Goal: Transaction & Acquisition: Purchase product/service

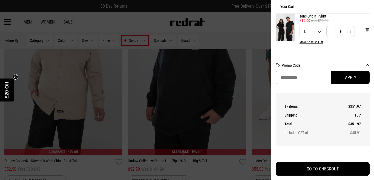
scroll to position [0, 0]
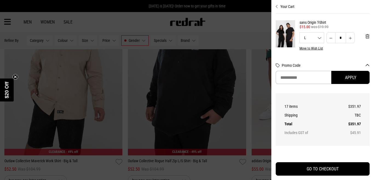
click at [241, 25] on div at bounding box center [187, 90] width 374 height 180
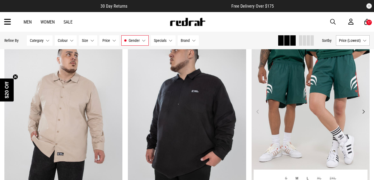
scroll to position [499, 0]
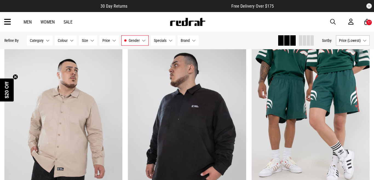
click at [366, 23] on icon at bounding box center [366, 22] width 5 height 7
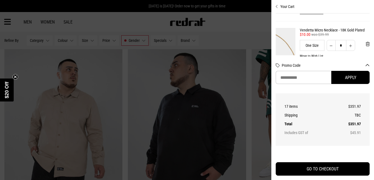
scroll to position [448, 0]
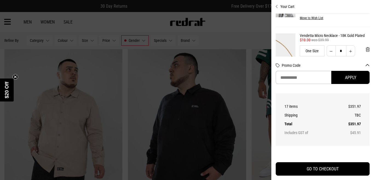
click at [231, 32] on div at bounding box center [187, 90] width 374 height 180
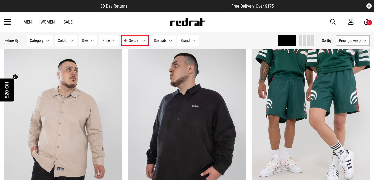
click at [64, 22] on link "Sale" at bounding box center [67, 21] width 9 height 5
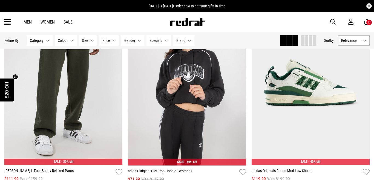
click at [309, 40] on span at bounding box center [310, 40] width 3 height 10
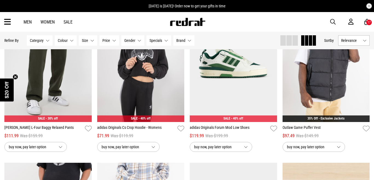
click at [373, 42] on div "Hide Refine s Refine By Filters Category None selected Category 0 Selected Clea…" at bounding box center [187, 41] width 374 height 18
click at [364, 42] on button "Relevance" at bounding box center [353, 40] width 31 height 10
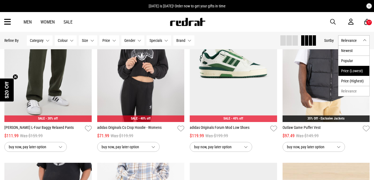
click at [347, 69] on li "Price (Lowest)" at bounding box center [353, 71] width 31 height 10
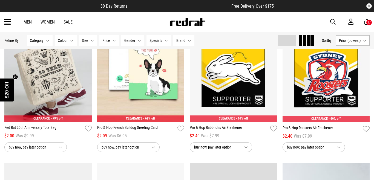
click at [342, 39] on span "Price (Lowest)" at bounding box center [350, 40] width 22 height 4
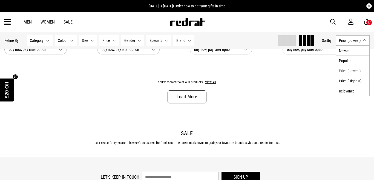
scroll to position [993, 0]
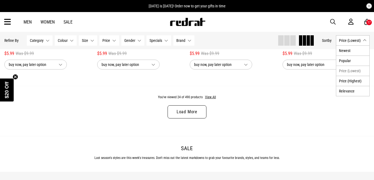
click at [208, 94] on div "You've viewed 24 of 490 products View All Load More" at bounding box center [187, 111] width 374 height 50
click at [208, 96] on button "View All" at bounding box center [210, 97] width 11 height 5
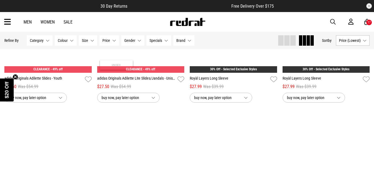
scroll to position [6988, 0]
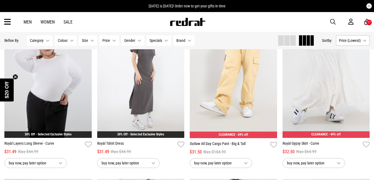
scroll to position [7578, 0]
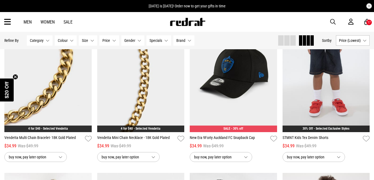
scroll to position [8238, 0]
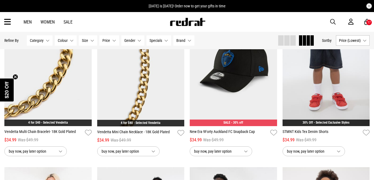
click at [367, 23] on div "17" at bounding box center [368, 23] width 3 height 4
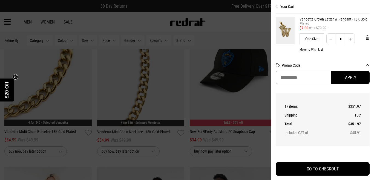
scroll to position [242, 0]
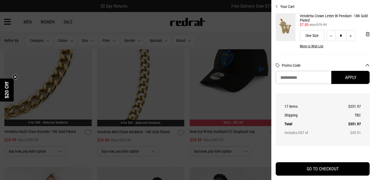
click at [234, 25] on div at bounding box center [187, 90] width 374 height 180
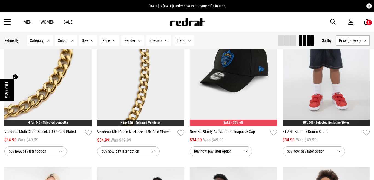
click at [8, 20] on icon at bounding box center [7, 22] width 7 height 9
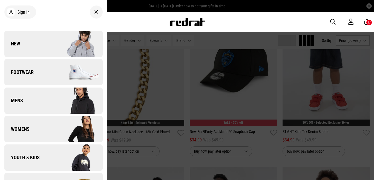
click at [35, 73] on link "Footwear" at bounding box center [53, 72] width 98 height 26
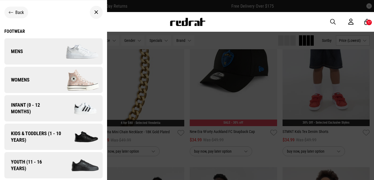
click at [29, 132] on span "Kids & Toddlers (1 - 10 years)" at bounding box center [33, 136] width 59 height 13
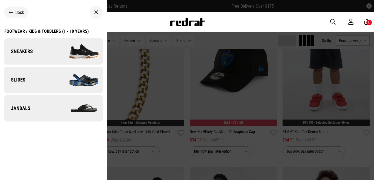
click at [81, 46] on img at bounding box center [77, 51] width 49 height 27
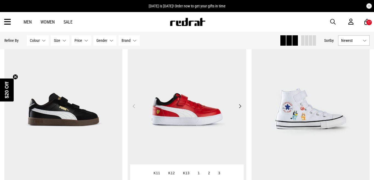
scroll to position [63, 0]
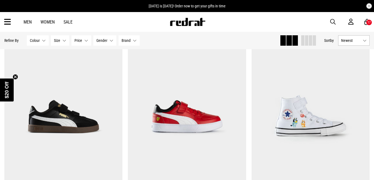
click at [350, 38] on button "Newest" at bounding box center [353, 40] width 31 height 10
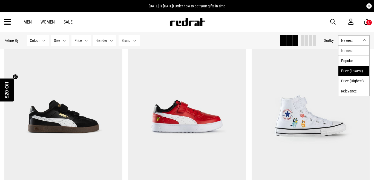
click at [343, 69] on li "Price (Lowest)" at bounding box center [353, 71] width 31 height 10
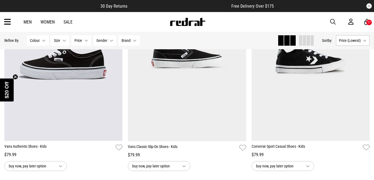
scroll to position [947, 0]
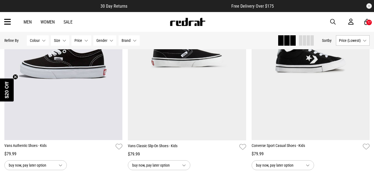
click at [367, 25] on icon at bounding box center [366, 22] width 5 height 7
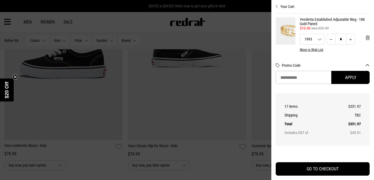
scroll to position [196, 0]
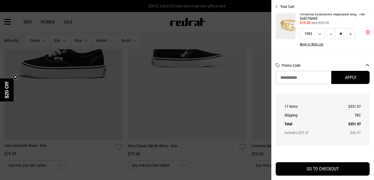
click at [366, 33] on span "'Remove from cart" at bounding box center [368, 32] width 4 height 5
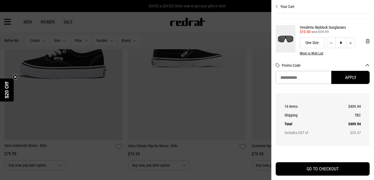
scroll to position [365, 4]
click at [363, 42] on span "'Remove from cart" at bounding box center [363, 41] width 4 height 5
type input "*"
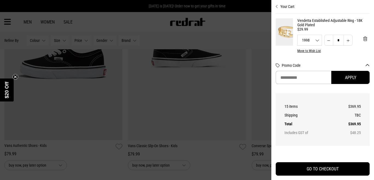
scroll to position [559, 4]
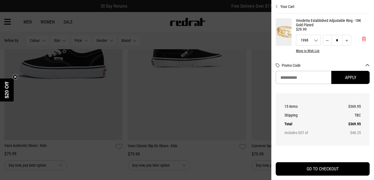
click at [363, 39] on span "'Remove from cart" at bounding box center [364, 38] width 4 height 5
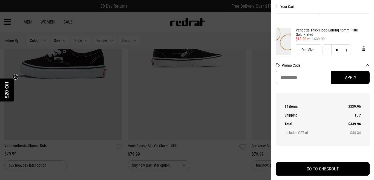
scroll to position [402, 4]
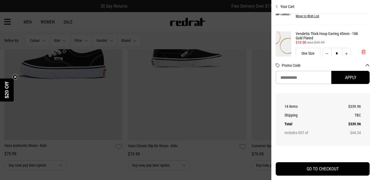
click at [361, 52] on span "'Remove from cart" at bounding box center [363, 52] width 4 height 5
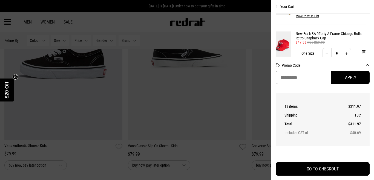
click at [337, 24] on div "Vendetta Micro Necklace - 18K Gold Plated 4 for $40 - Selected Vendetta $10.00 …" at bounding box center [318, 3] width 94 height 44
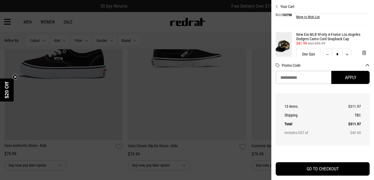
scroll to position [267, 3]
click at [86, 18] on div at bounding box center [187, 90] width 374 height 180
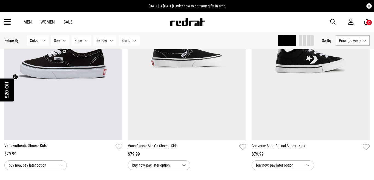
click at [7, 20] on icon at bounding box center [7, 22] width 7 height 9
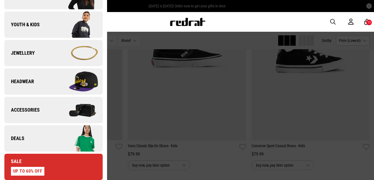
scroll to position [135, 0]
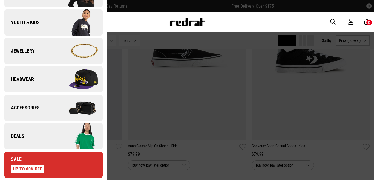
click at [36, 107] on span "Accessories" at bounding box center [21, 108] width 35 height 7
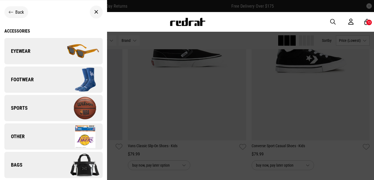
scroll to position [0, 0]
click at [82, 54] on img at bounding box center [77, 51] width 49 height 27
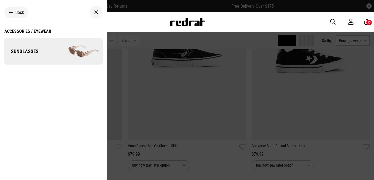
click at [91, 50] on img at bounding box center [77, 51] width 49 height 27
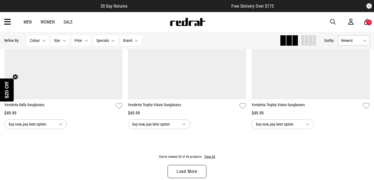
scroll to position [1679, 0]
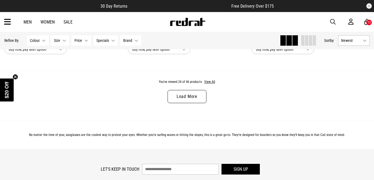
click at [197, 94] on link "Load More" at bounding box center [186, 96] width 39 height 13
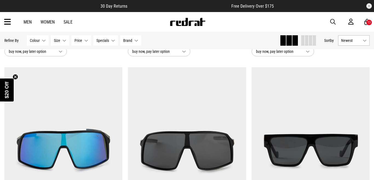
scroll to position [2452, 0]
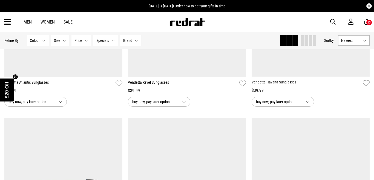
click at [367, 21] on div "13" at bounding box center [369, 22] width 6 height 6
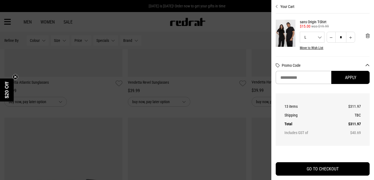
scroll to position [0, 0]
click at [276, 5] on icon "Close cart preview" at bounding box center [277, 6] width 2 height 4
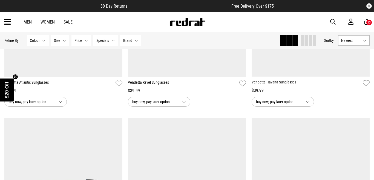
click at [367, 21] on div "13" at bounding box center [368, 23] width 3 height 4
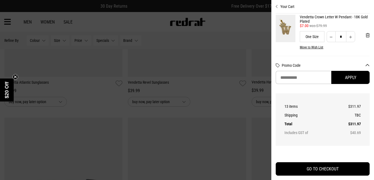
scroll to position [193, 0]
click at [367, 33] on span "'Remove from cart" at bounding box center [368, 34] width 4 height 5
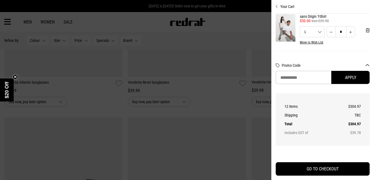
scroll to position [146, 0]
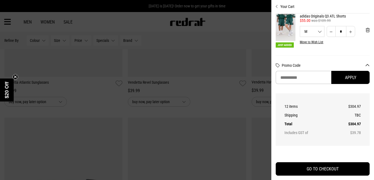
click at [276, 4] on icon "Close cart preview" at bounding box center [277, 6] width 2 height 4
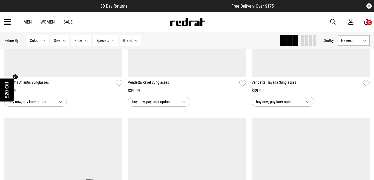
click at [364, 24] on icon at bounding box center [366, 22] width 5 height 7
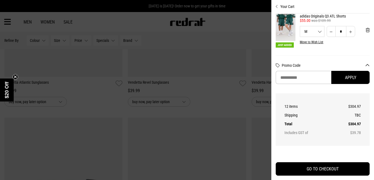
click at [278, 6] on button "Your Cart" at bounding box center [323, 4] width 94 height 9
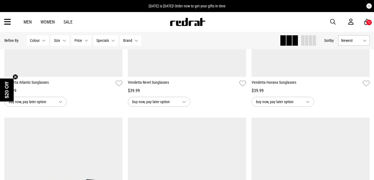
click at [9, 23] on icon at bounding box center [7, 22] width 7 height 9
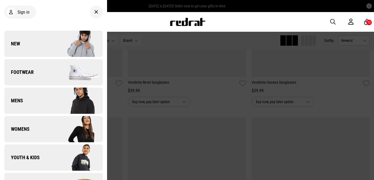
click at [34, 70] on link "Footwear" at bounding box center [53, 72] width 98 height 26
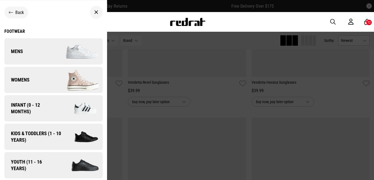
click at [30, 133] on span "Kids & Toddlers (1 - 10 years)" at bounding box center [33, 136] width 59 height 13
